Goal: Navigation & Orientation: Find specific page/section

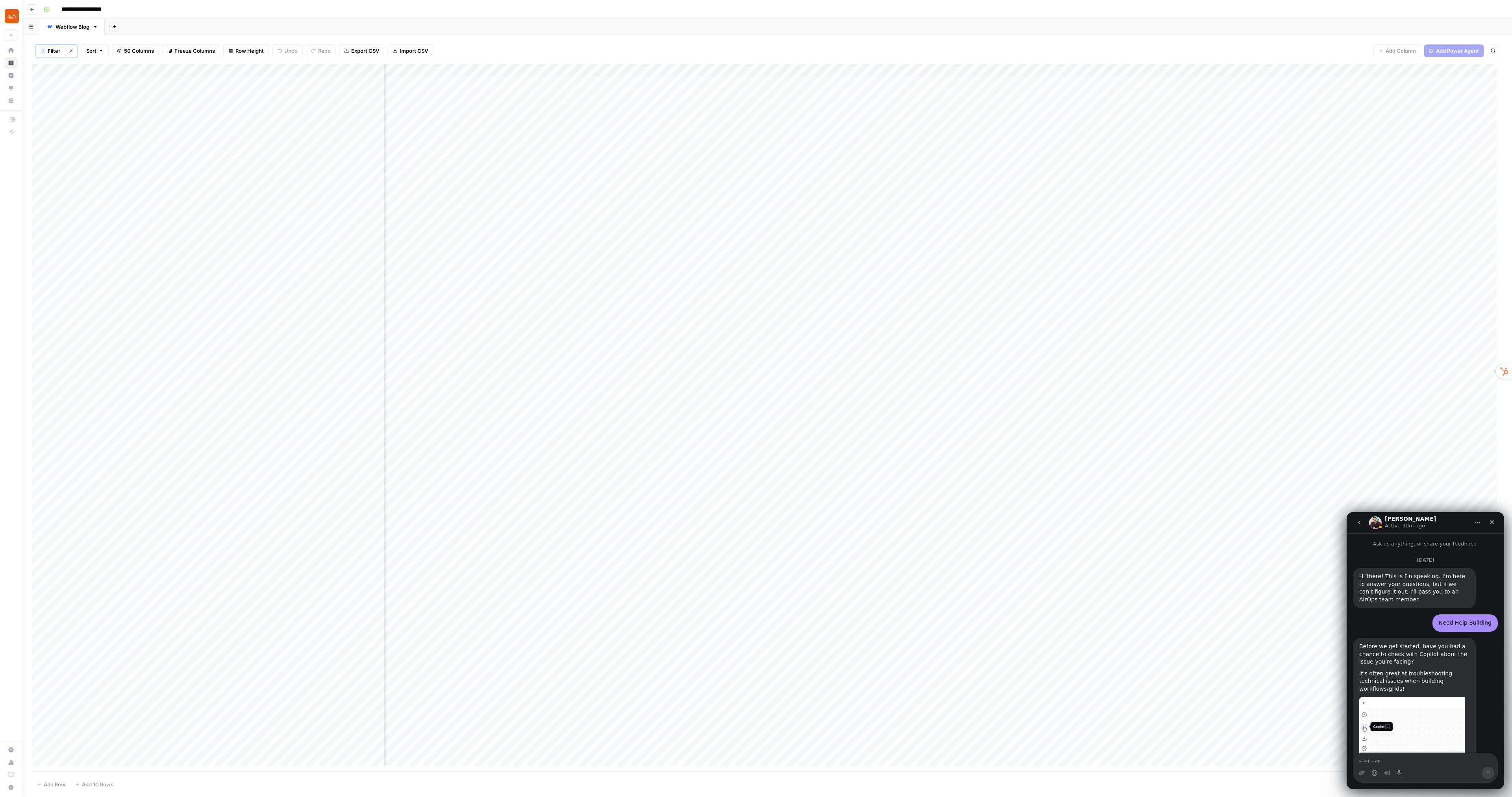
scroll to position [3473, 0]
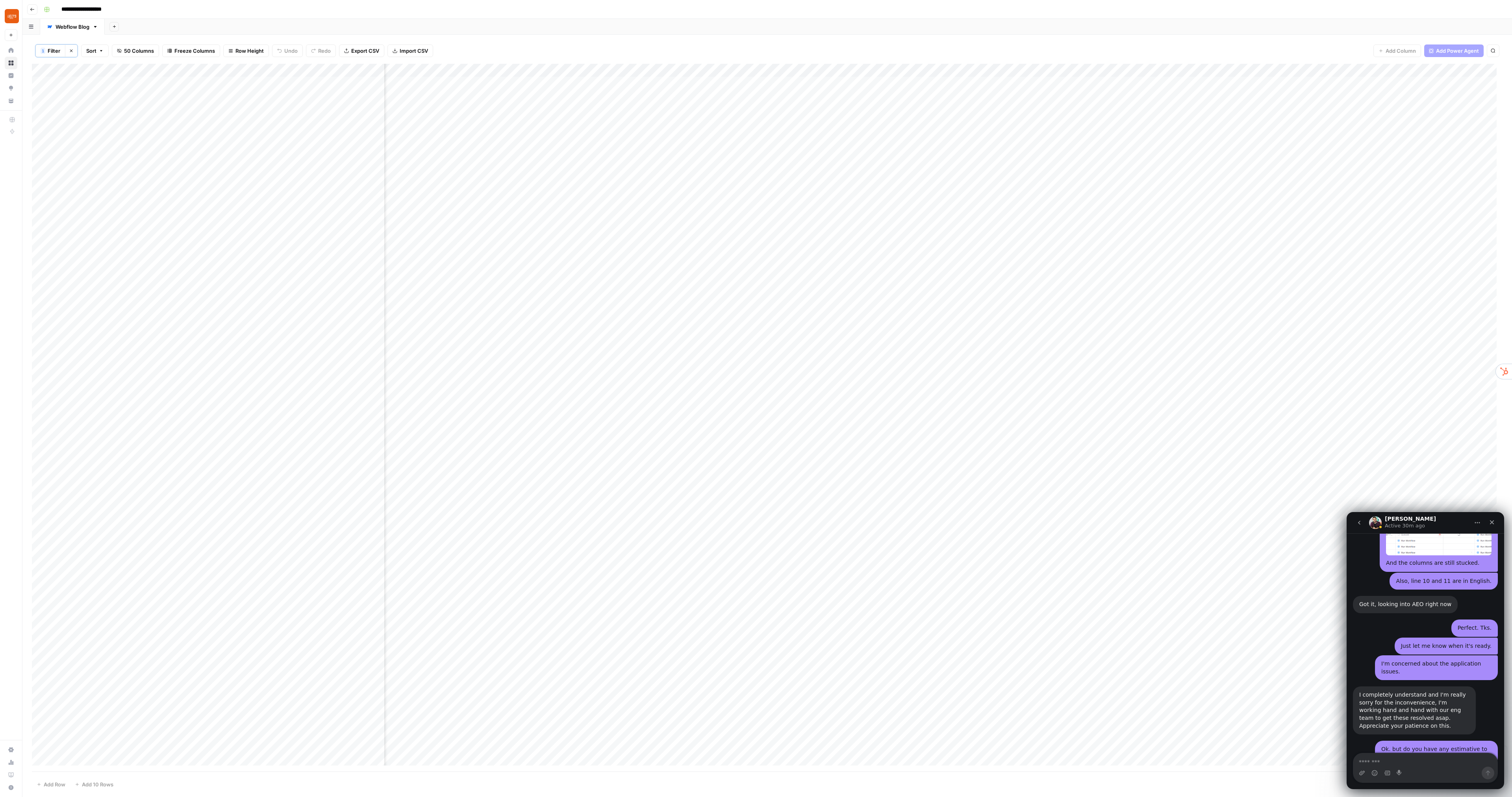
click at [683, 30] on div "Add Sheet" at bounding box center [808, 26] width 1408 height 16
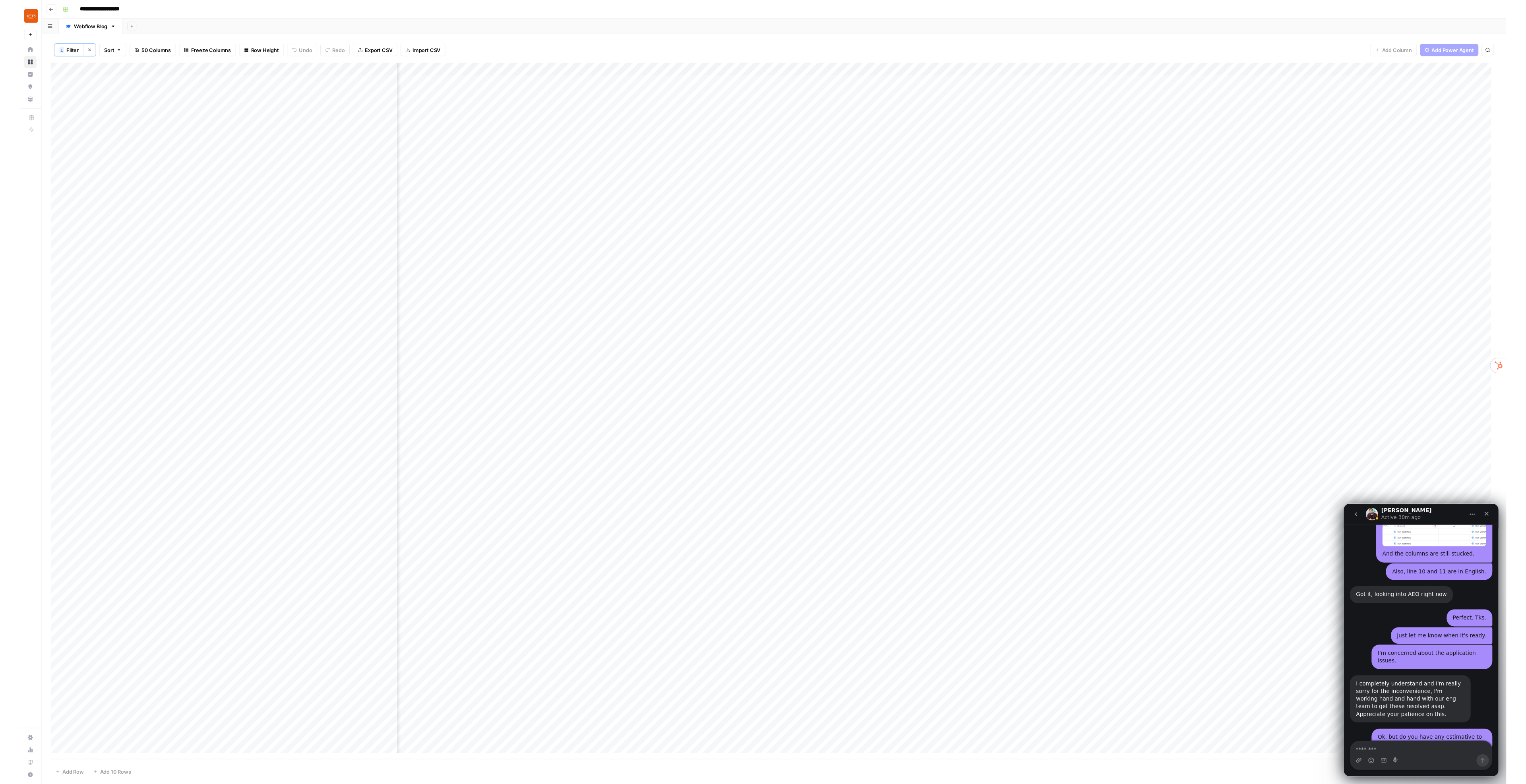
scroll to position [0, 220]
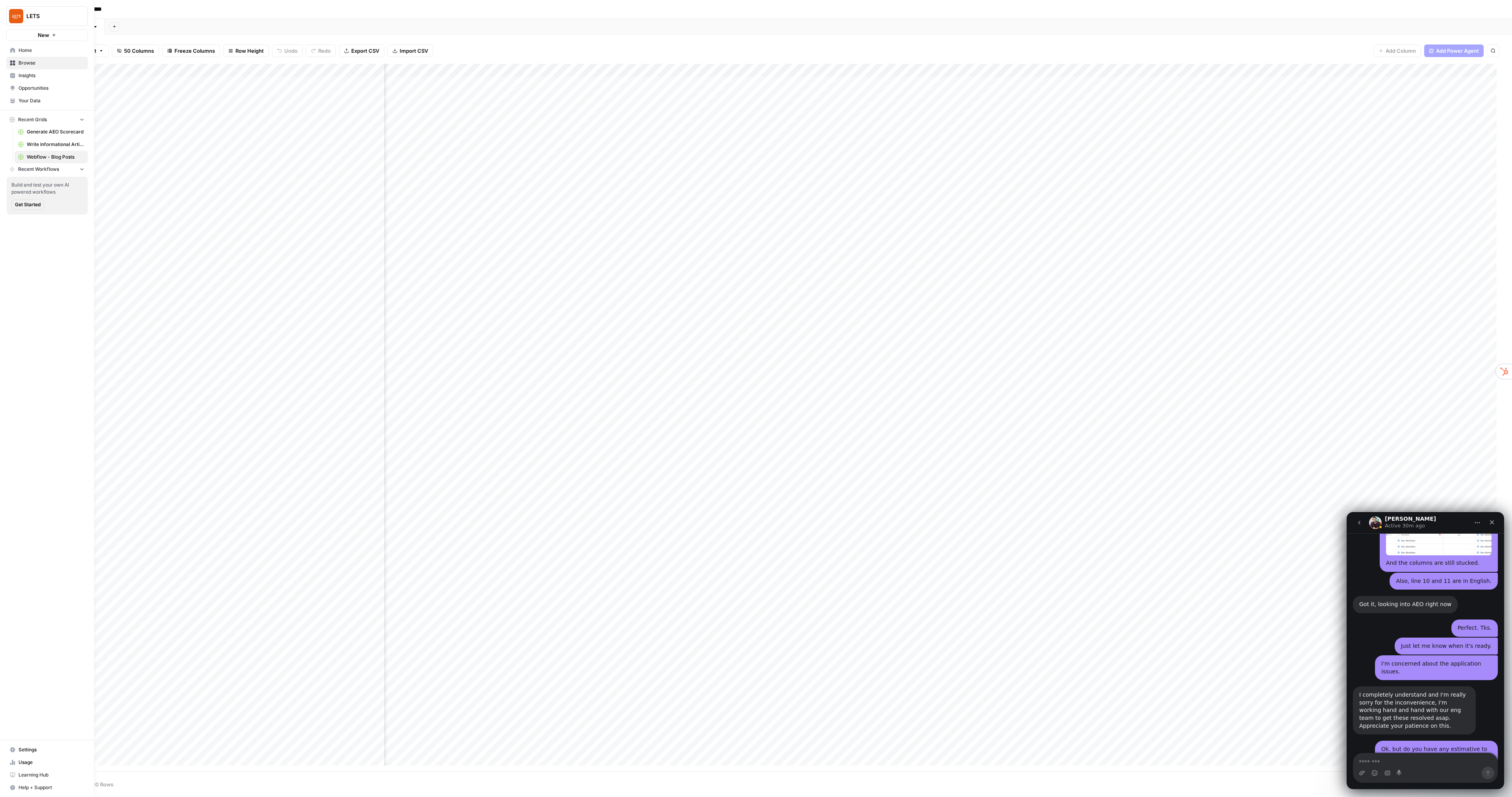
click at [22, 76] on span "Insights" at bounding box center [52, 76] width 66 height 7
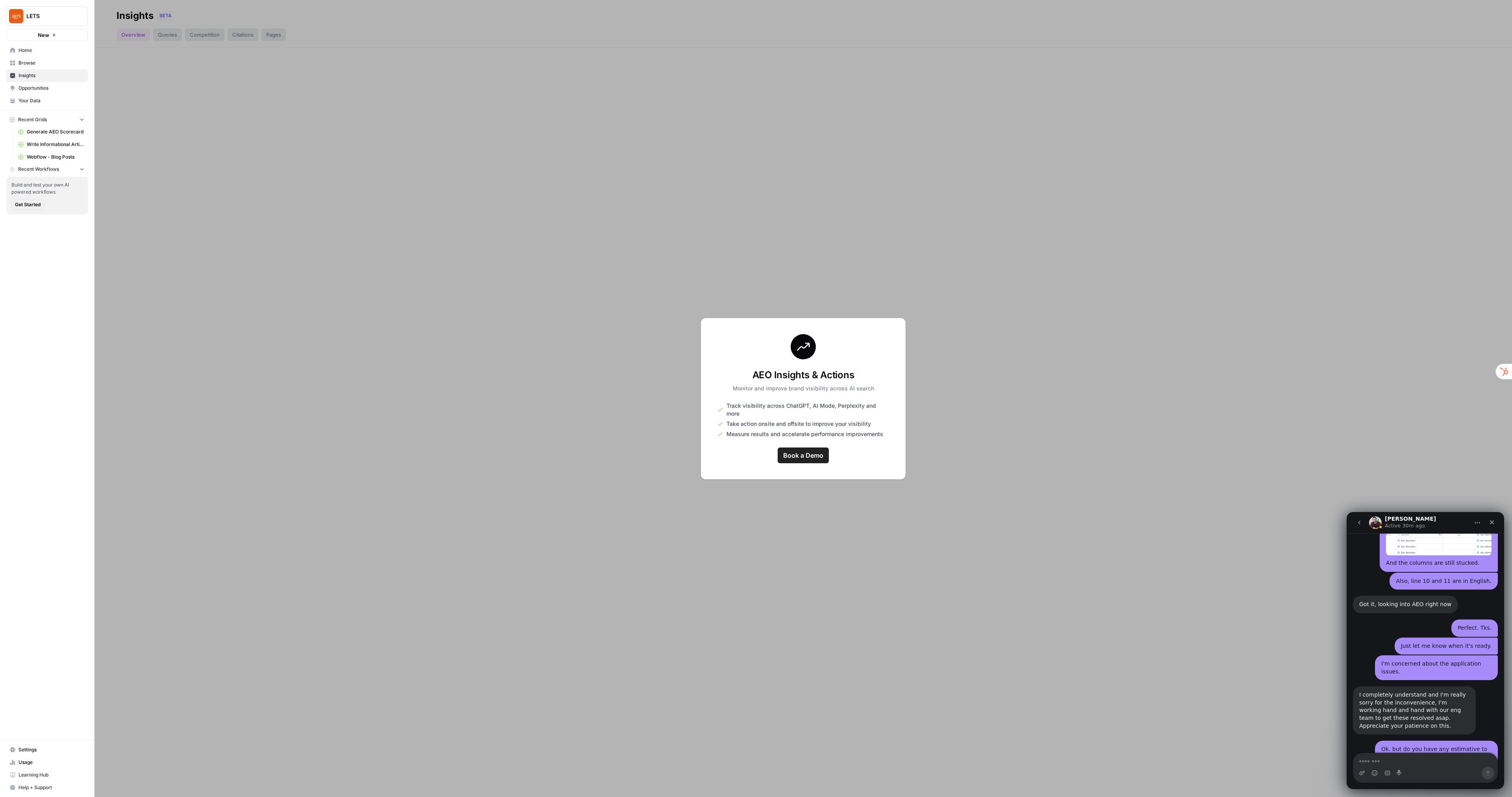
click at [38, 49] on span "Home" at bounding box center [52, 50] width 66 height 7
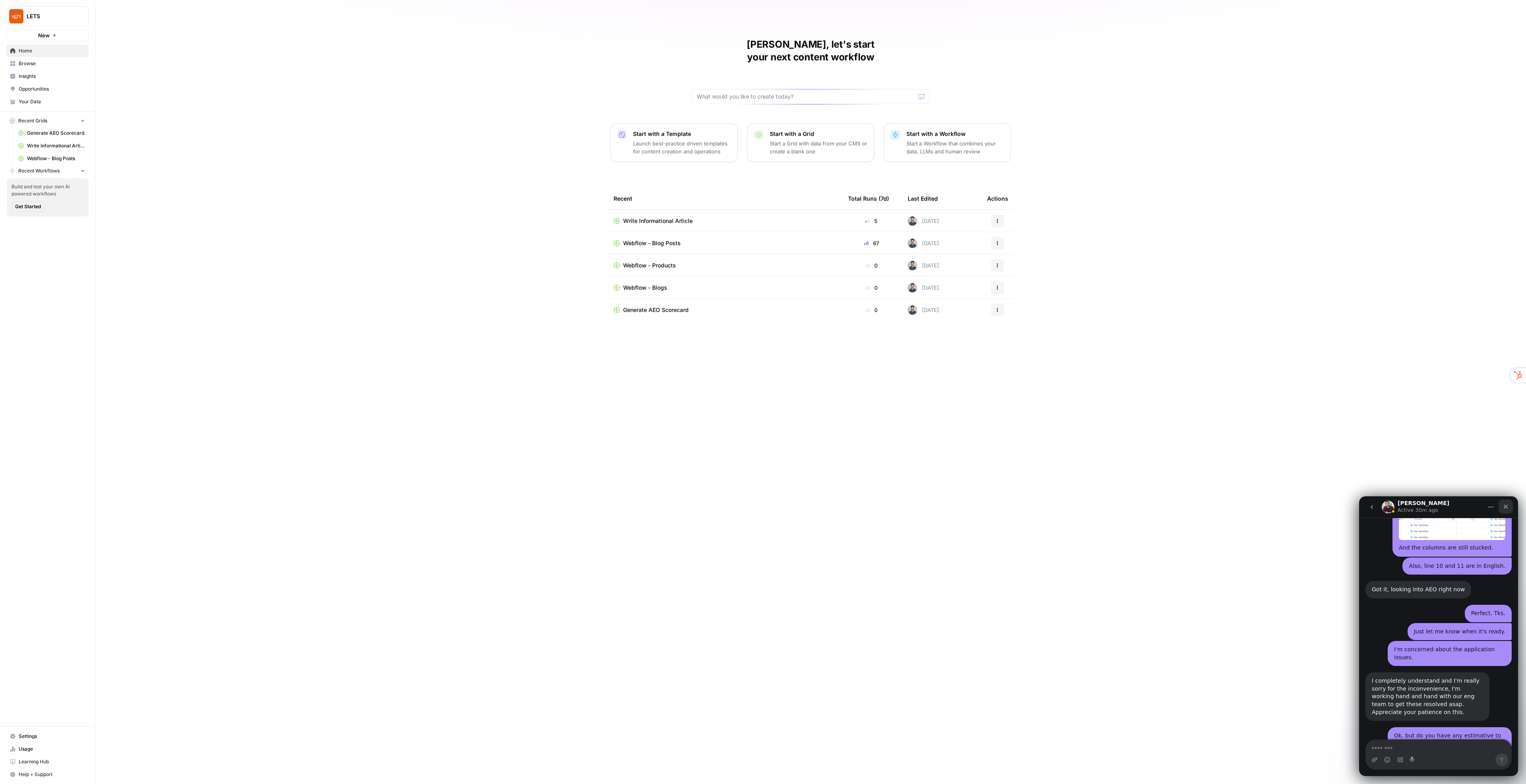
click at [1503, 505] on icon "Close" at bounding box center [1505, 506] width 7 height 7
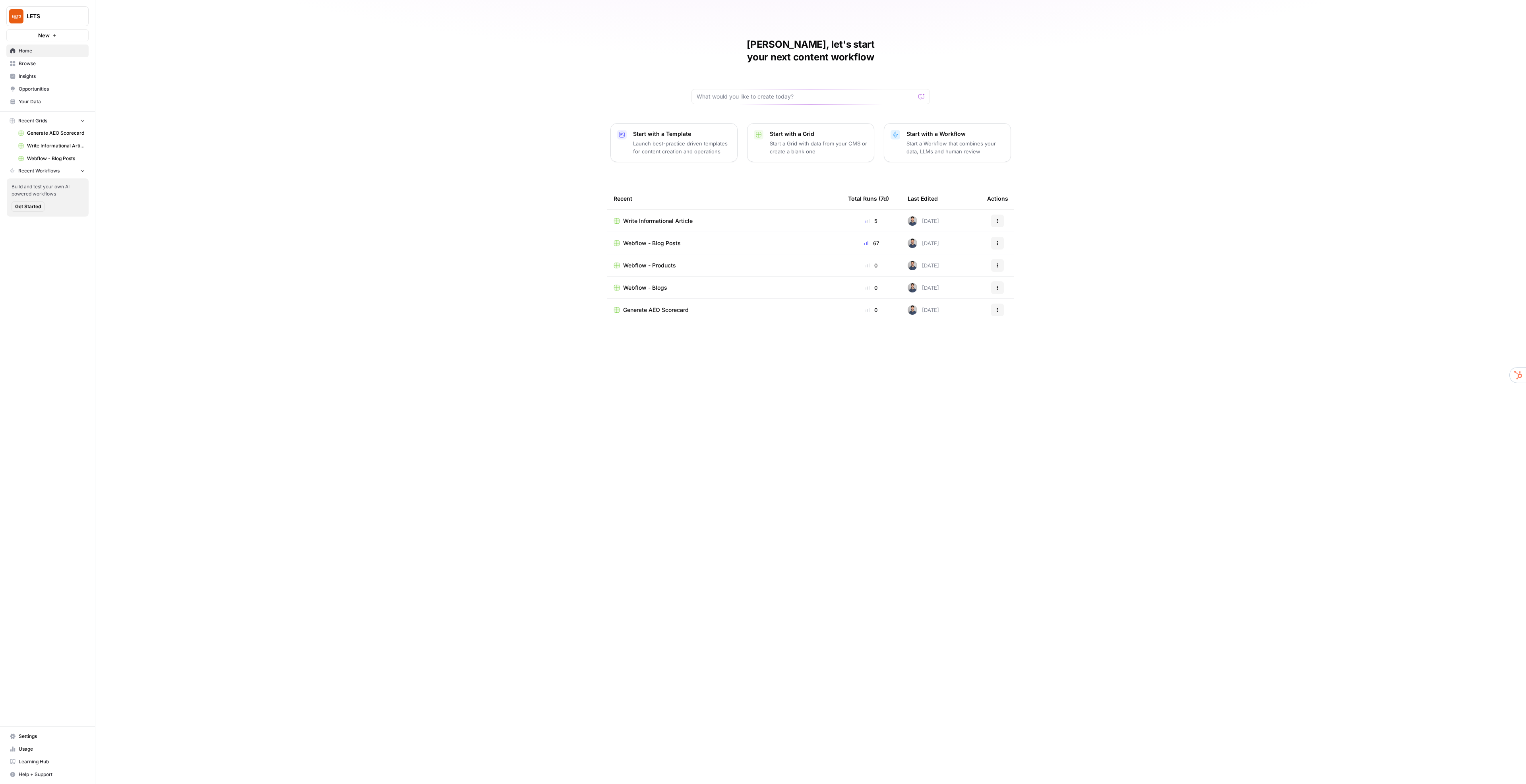
scroll to position [3504, 0]
